Goal: Obtain resource: Download file/media

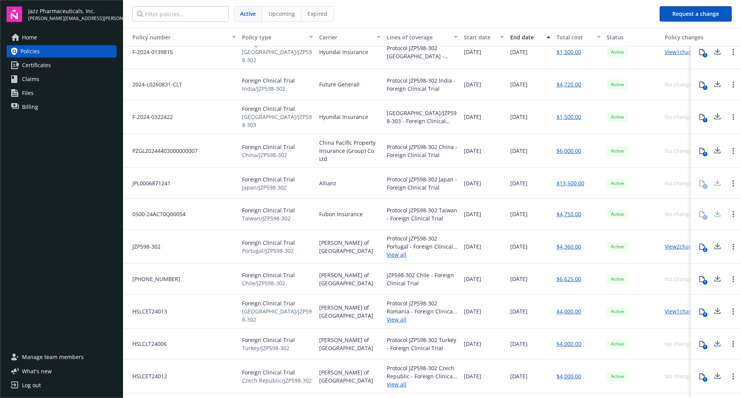
scroll to position [3510, 0]
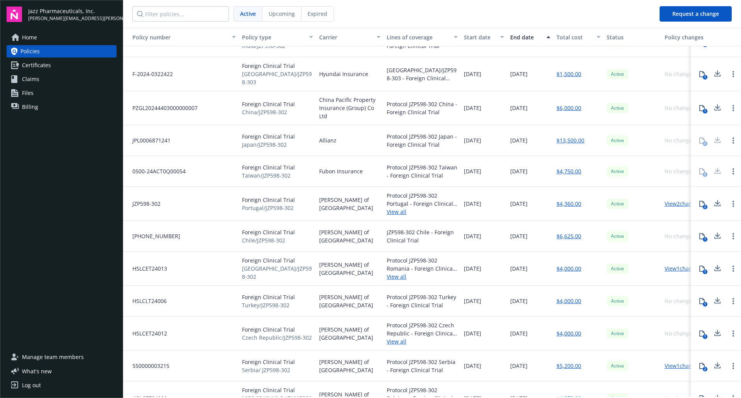
click at [712, 199] on icon at bounding box center [716, 204] width 9 height 10
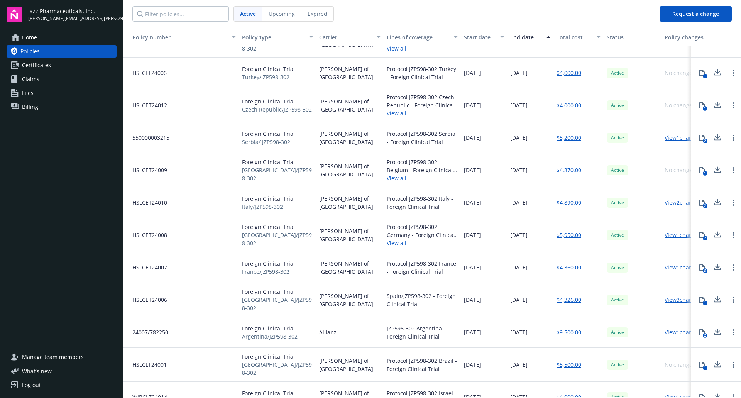
scroll to position [3742, 0]
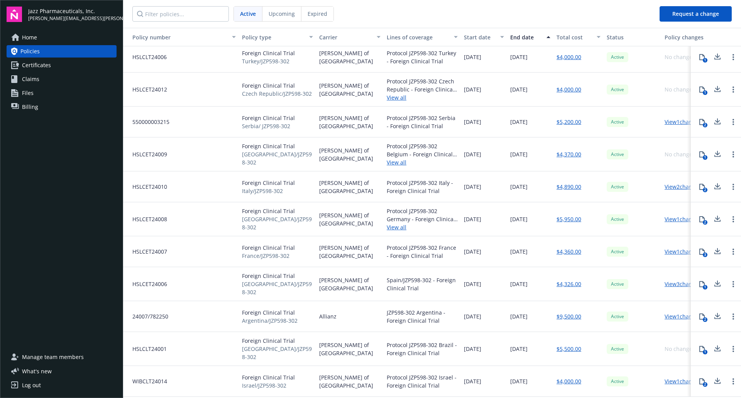
click at [715, 283] on icon at bounding box center [717, 282] width 5 height 5
click at [669, 284] on link "View 3 changes" at bounding box center [682, 283] width 37 height 7
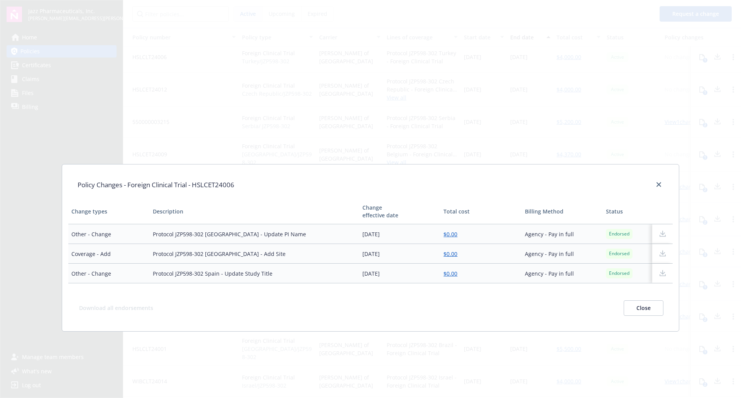
click at [630, 307] on button "Close" at bounding box center [643, 307] width 40 height 15
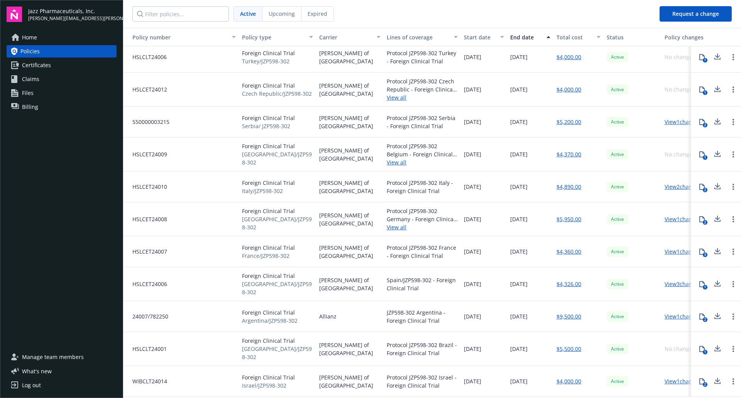
click at [702, 285] on div "1" at bounding box center [704, 287] width 5 height 5
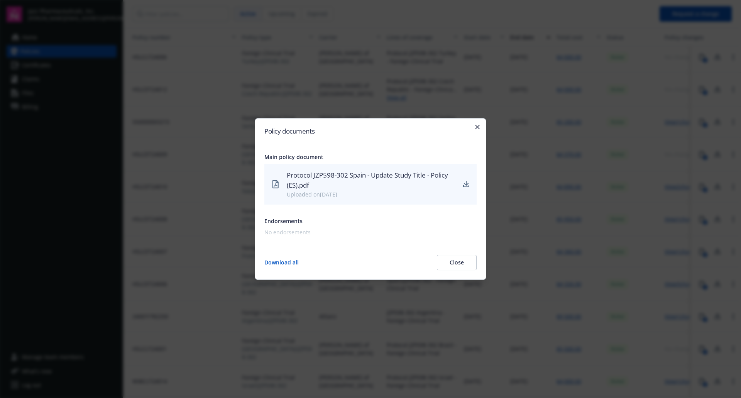
click at [463, 264] on button "Close" at bounding box center [457, 262] width 40 height 15
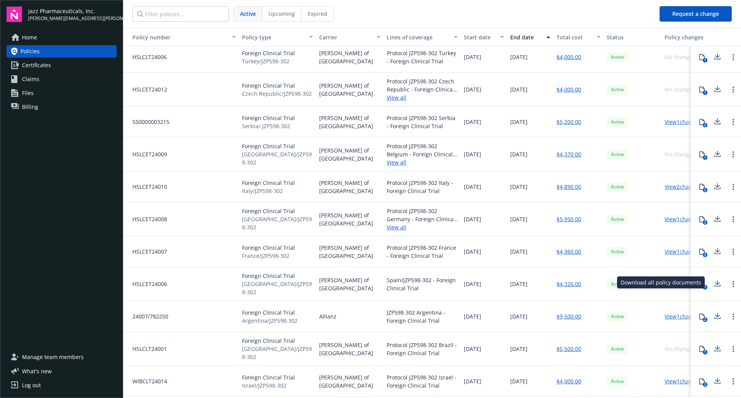
click at [713, 282] on icon at bounding box center [716, 284] width 9 height 10
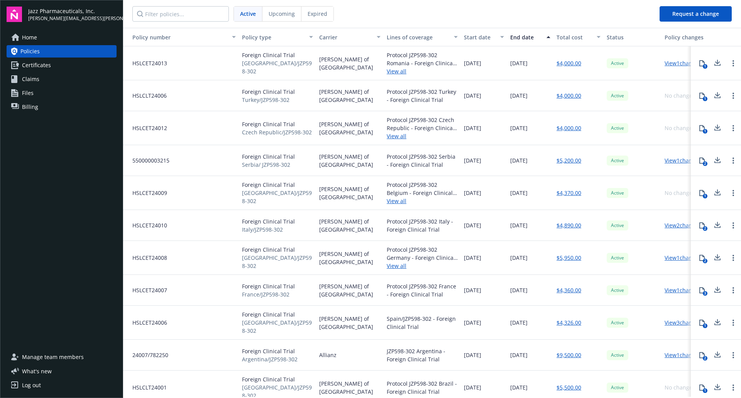
scroll to position [3668, 0]
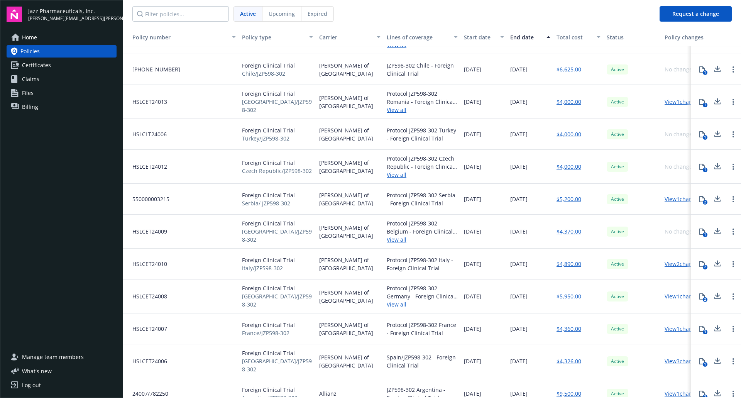
click at [715, 132] on icon at bounding box center [717, 132] width 5 height 5
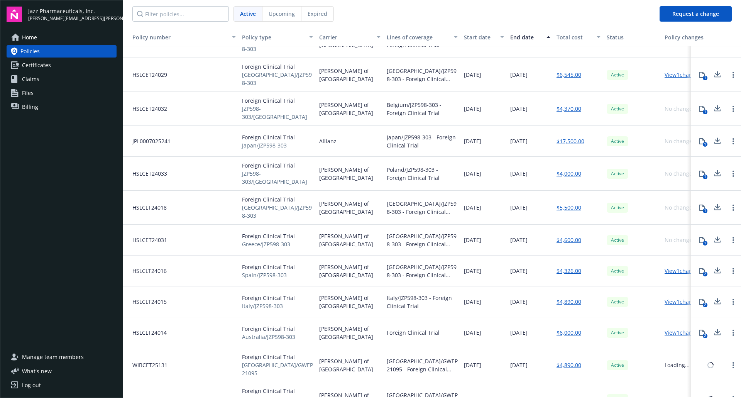
scroll to position [4130, 0]
